Goal: Task Accomplishment & Management: Complete application form

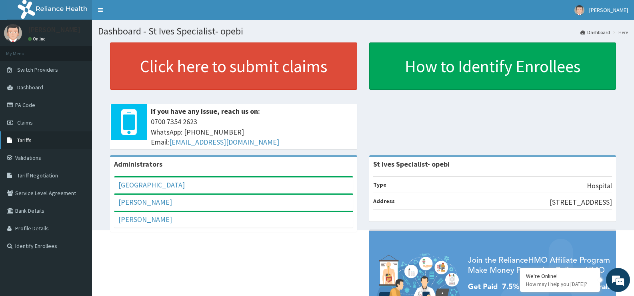
click at [26, 138] on span "Tariffs" at bounding box center [24, 139] width 14 height 7
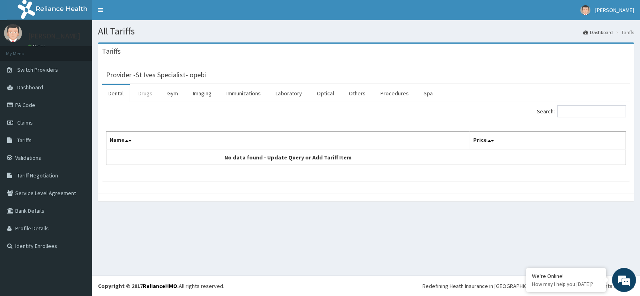
click at [143, 93] on link "Drugs" at bounding box center [145, 93] width 27 height 17
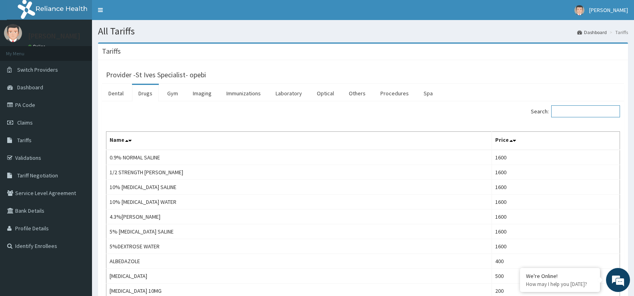
click at [598, 113] on input "Search:" at bounding box center [585, 111] width 69 height 12
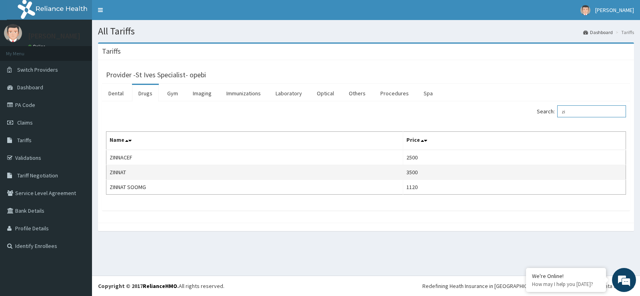
type input "z"
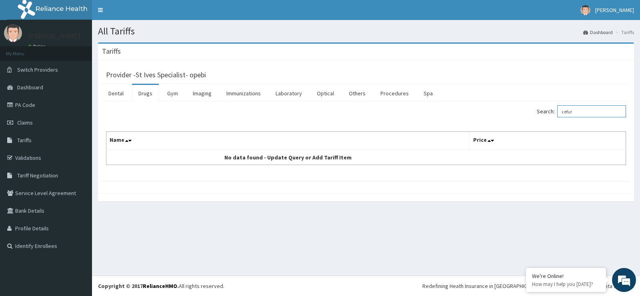
type input "cefur"
click at [142, 92] on link "Drugs" at bounding box center [145, 93] width 27 height 17
click at [117, 95] on link "Dental" at bounding box center [116, 93] width 28 height 17
click at [26, 142] on span "Tariffs" at bounding box center [24, 139] width 14 height 7
click at [142, 94] on link "Drugs" at bounding box center [145, 93] width 27 height 17
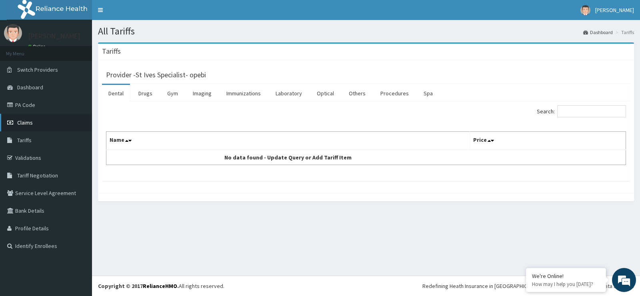
click at [31, 123] on span "Claims" at bounding box center [25, 122] width 16 height 7
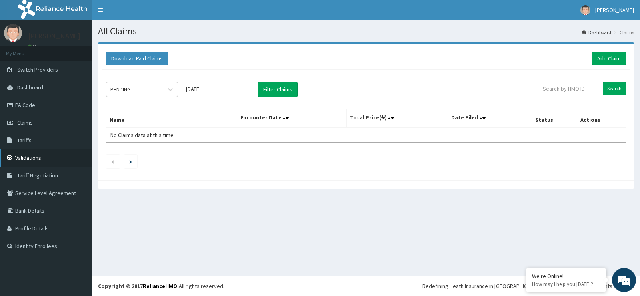
click at [25, 155] on link "Validations" at bounding box center [46, 158] width 92 height 18
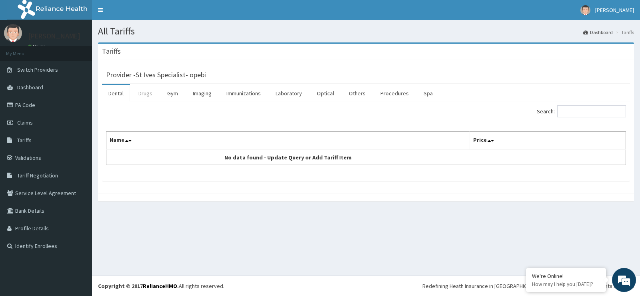
click at [149, 94] on link "Drugs" at bounding box center [145, 93] width 27 height 17
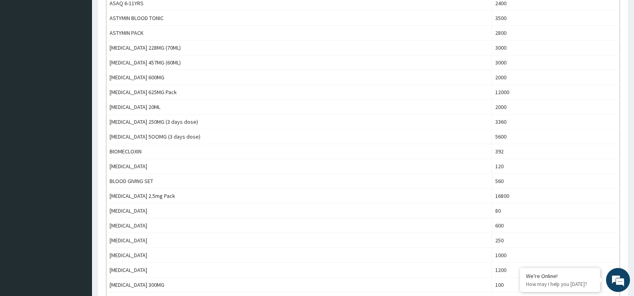
scroll to position [644, 0]
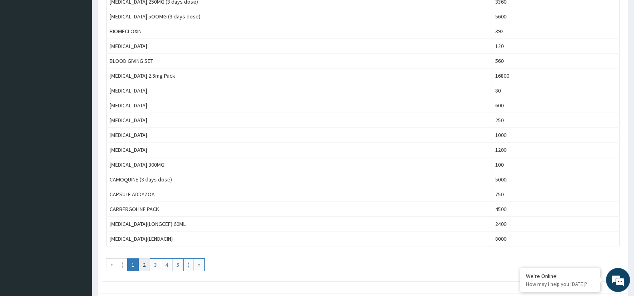
click at [146, 266] on link "2" at bounding box center [144, 264] width 12 height 13
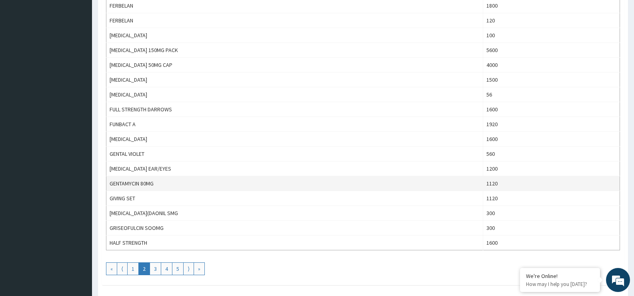
scroll to position [684, 0]
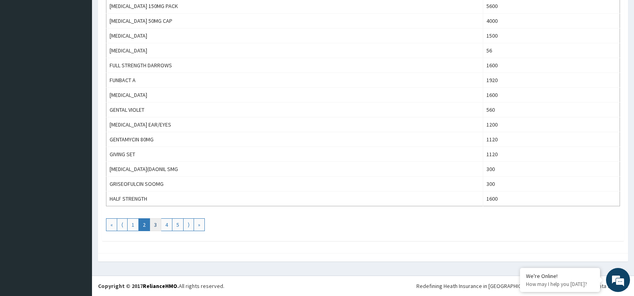
click at [152, 225] on link "3" at bounding box center [156, 224] width 12 height 13
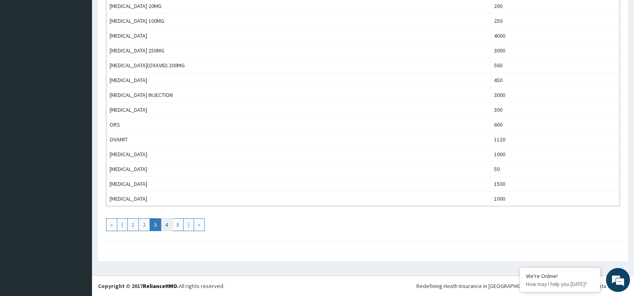
click at [170, 226] on link "4" at bounding box center [167, 224] width 12 height 13
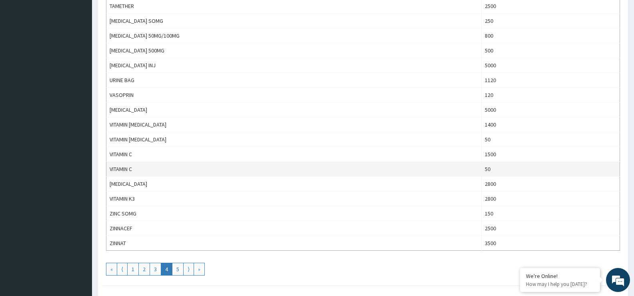
scroll to position [640, 0]
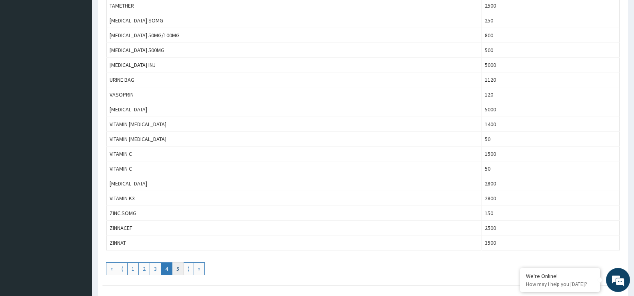
click at [177, 267] on link "5" at bounding box center [178, 268] width 12 height 13
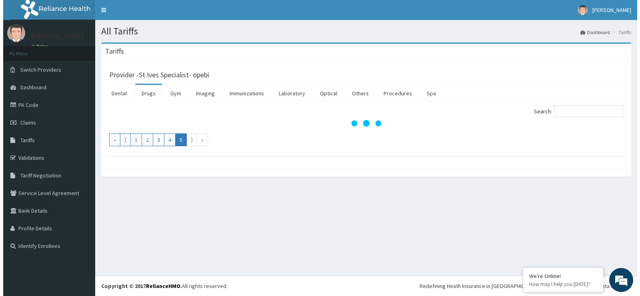
scroll to position [0, 0]
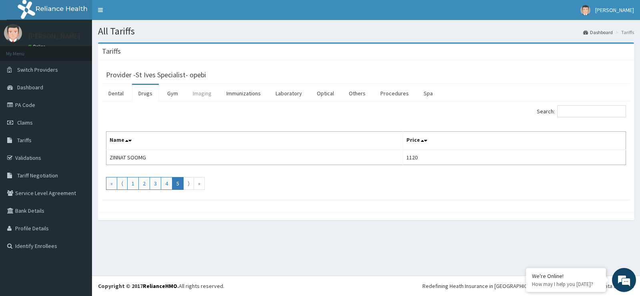
click at [200, 93] on link "Imaging" at bounding box center [202, 93] width 32 height 17
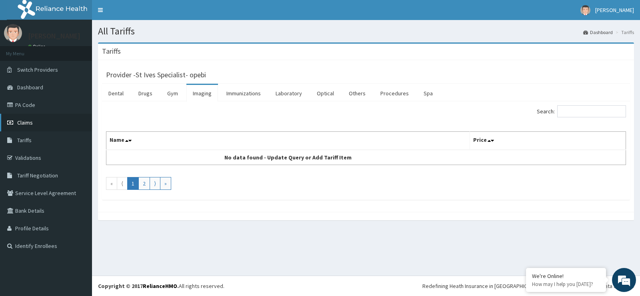
click at [25, 122] on span "Claims" at bounding box center [25, 122] width 16 height 7
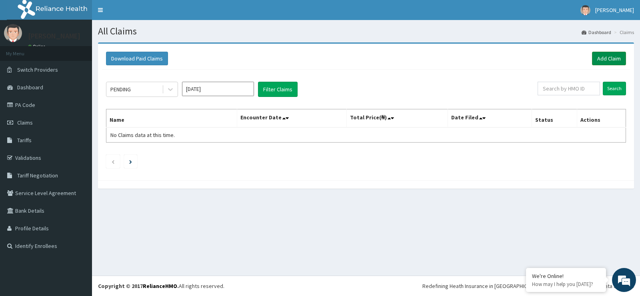
click at [608, 61] on link "Add Claim" at bounding box center [609, 59] width 34 height 14
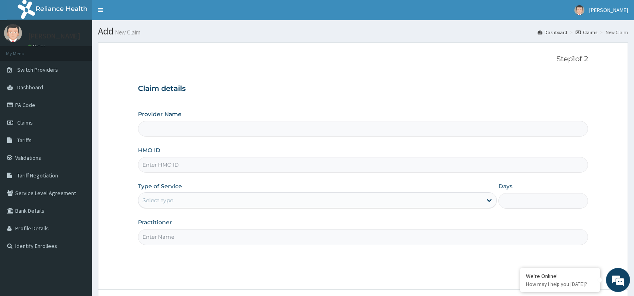
click at [177, 132] on input "Provider Name" at bounding box center [363, 129] width 450 height 16
click at [179, 162] on input "HMO ID" at bounding box center [363, 165] width 450 height 16
type input "St Ives Specialist- opebi"
type input "SLB/10803/B"
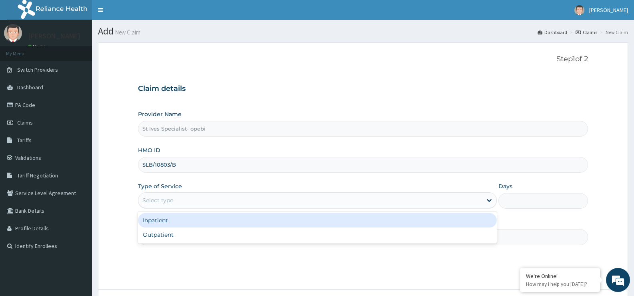
click at [167, 195] on div "Select type" at bounding box center [309, 200] width 343 height 13
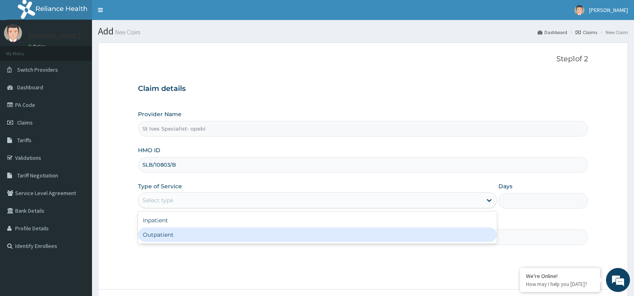
click at [160, 232] on div "Outpatient" at bounding box center [317, 234] width 358 height 14
type input "1"
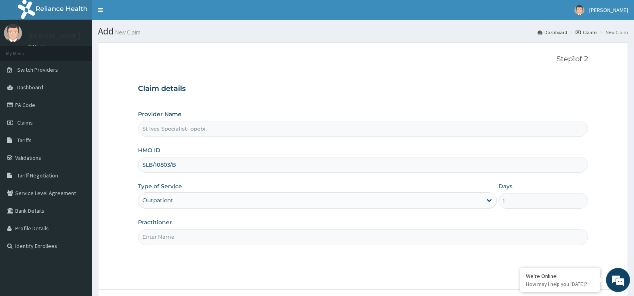
click at [161, 240] on input "Practitioner" at bounding box center [363, 237] width 450 height 16
type input "[PERSON_NAME]"
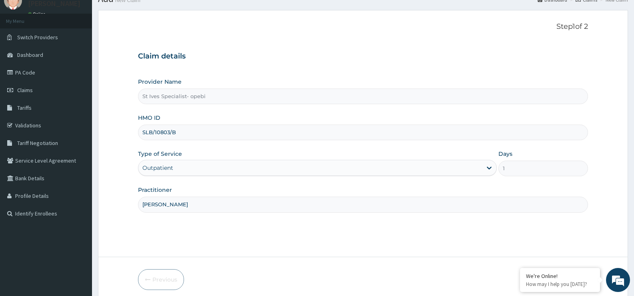
scroll to position [65, 0]
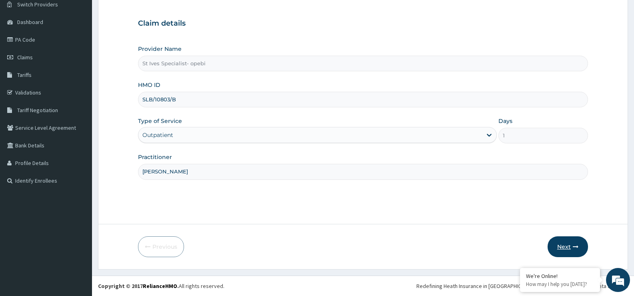
click at [558, 244] on button "Next" at bounding box center [568, 246] width 40 height 21
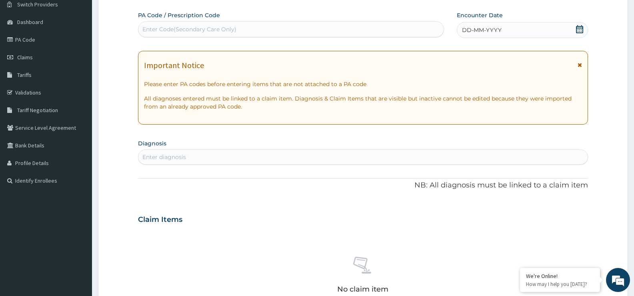
click at [576, 31] on icon at bounding box center [580, 29] width 8 height 8
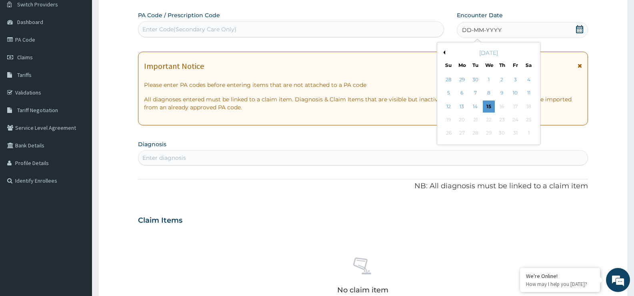
scroll to position [0, 0]
click at [485, 101] on div "15" at bounding box center [489, 106] width 12 height 12
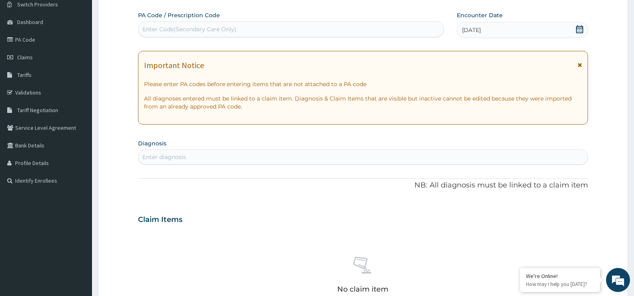
click at [276, 148] on section "Diagnosis Enter diagnosis" at bounding box center [363, 150] width 450 height 27
click at [260, 159] on div "Enter diagnosis" at bounding box center [362, 156] width 449 height 13
type input "malar"
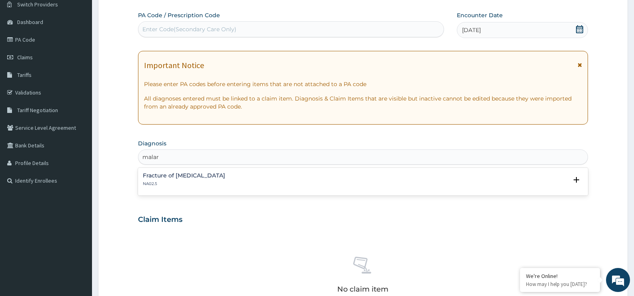
click at [189, 175] on h4 "Fracture of [MEDICAL_DATA]" at bounding box center [184, 175] width 82 height 6
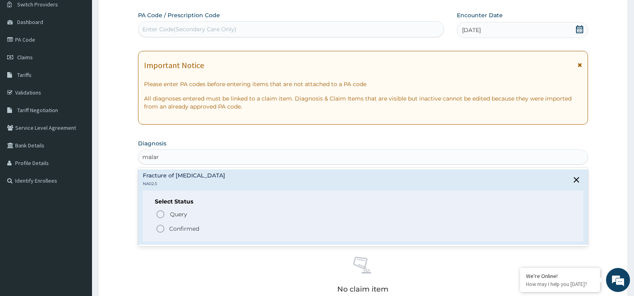
click at [188, 230] on p "Confirmed" at bounding box center [184, 228] width 30 height 8
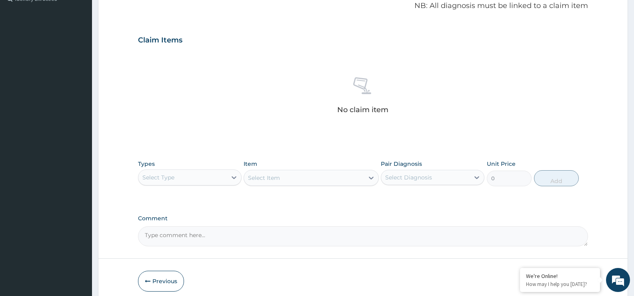
scroll to position [265, 0]
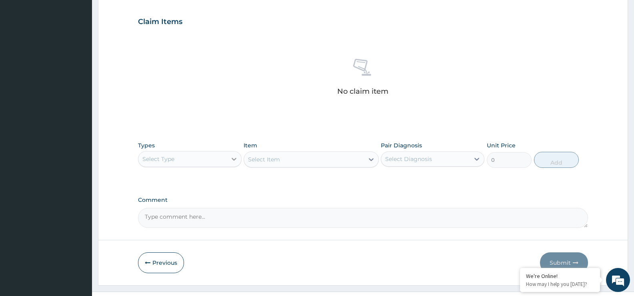
click at [229, 160] on div at bounding box center [234, 159] width 14 height 14
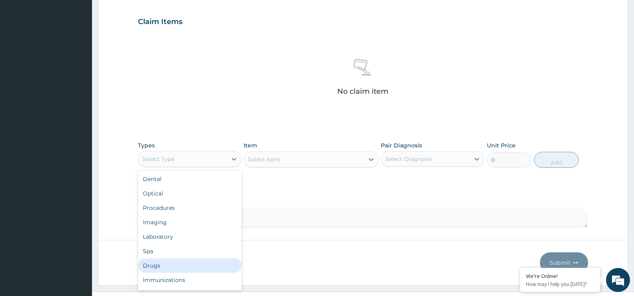
click at [149, 261] on div "Drugs" at bounding box center [190, 265] width 104 height 14
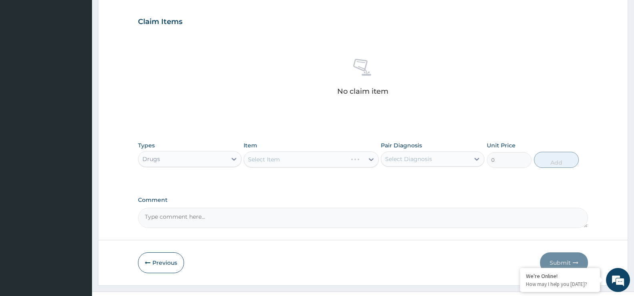
click at [373, 157] on div "Select Item" at bounding box center [311, 159] width 135 height 16
click at [376, 156] on div at bounding box center [371, 159] width 14 height 14
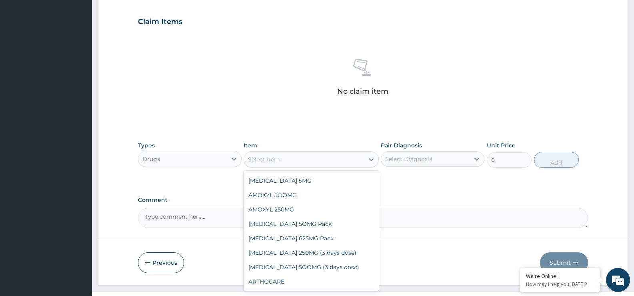
scroll to position [40, 0]
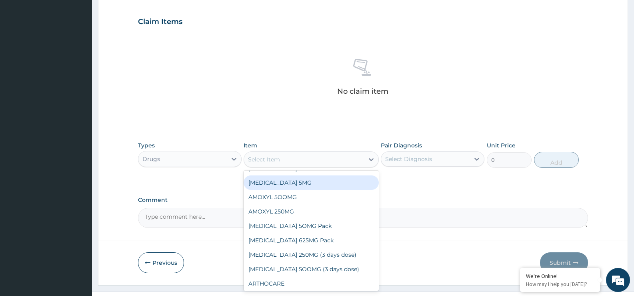
click at [317, 181] on div "[MEDICAL_DATA] 5MG" at bounding box center [311, 182] width 135 height 14
type input "150"
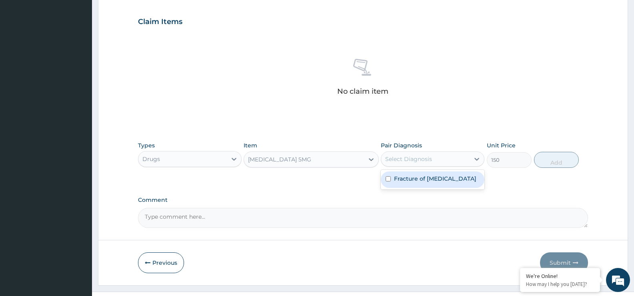
click at [426, 152] on div "Select Diagnosis" at bounding box center [425, 158] width 88 height 13
drag, startPoint x: 421, startPoint y: 178, endPoint x: 478, endPoint y: 166, distance: 58.7
click at [423, 178] on label "Fracture of [MEDICAL_DATA]" at bounding box center [435, 178] width 82 height 8
checkbox input "true"
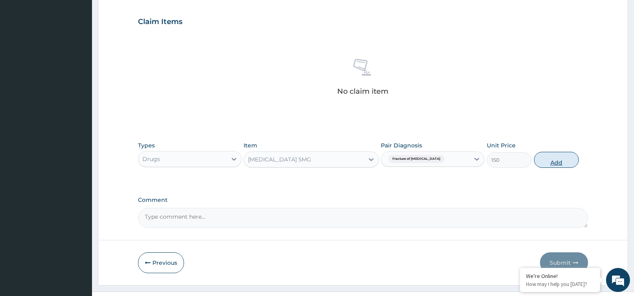
click at [556, 158] on button "Add" at bounding box center [556, 160] width 45 height 16
type input "0"
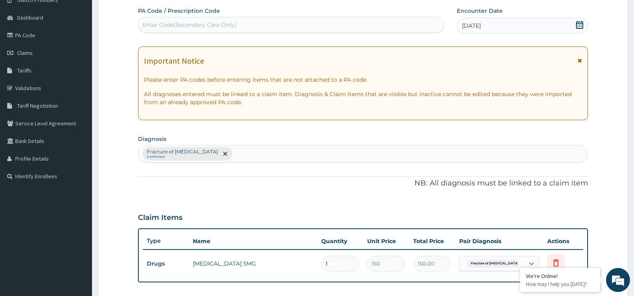
scroll to position [0, 0]
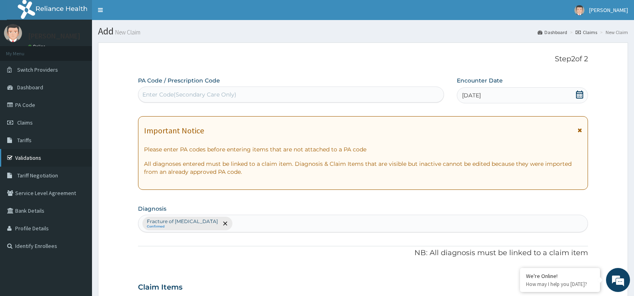
click at [27, 156] on link "Validations" at bounding box center [46, 158] width 92 height 18
